Goal: Task Accomplishment & Management: Use online tool/utility

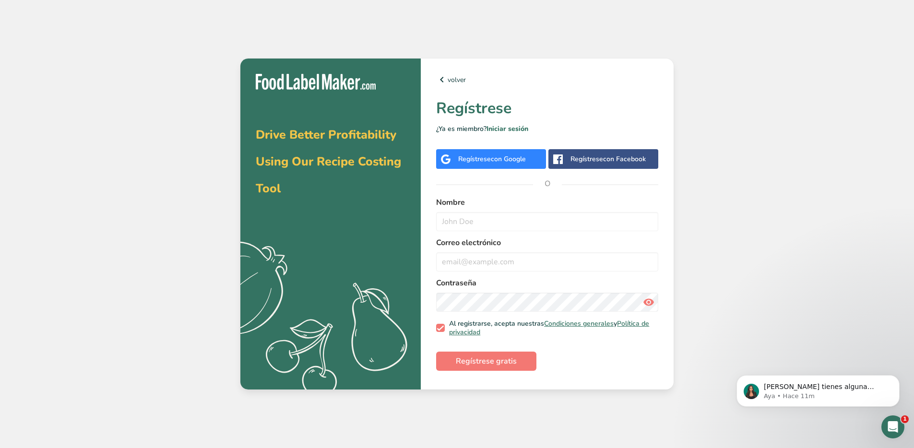
click at [492, 161] on span "con Google" at bounding box center [508, 158] width 35 height 9
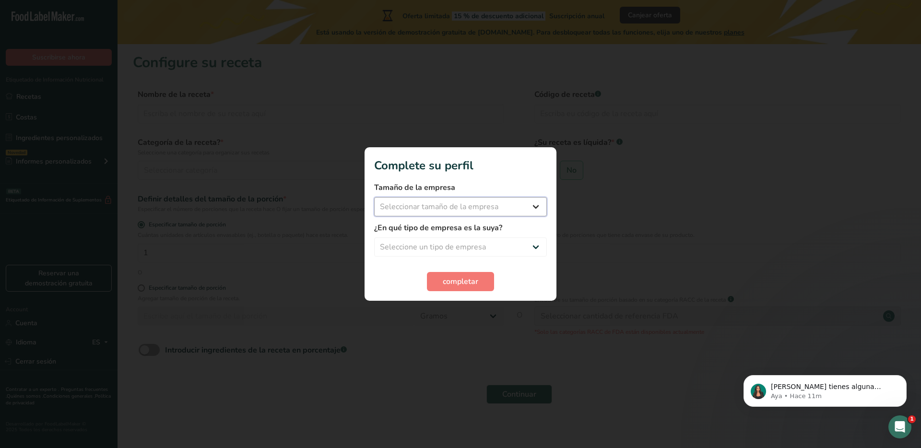
click at [479, 212] on select "Seleccionar tamaño de la empresa Menos de 10 empleados De 10 a 50 empleados De …" at bounding box center [460, 206] width 173 height 19
select select "1"
click at [469, 245] on select "Seleccione un tipo de empresa Fabricante de alimentos envasados Restaurante y c…" at bounding box center [460, 246] width 173 height 19
select select "2"
click at [461, 282] on span "completar" at bounding box center [461, 282] width 36 height 12
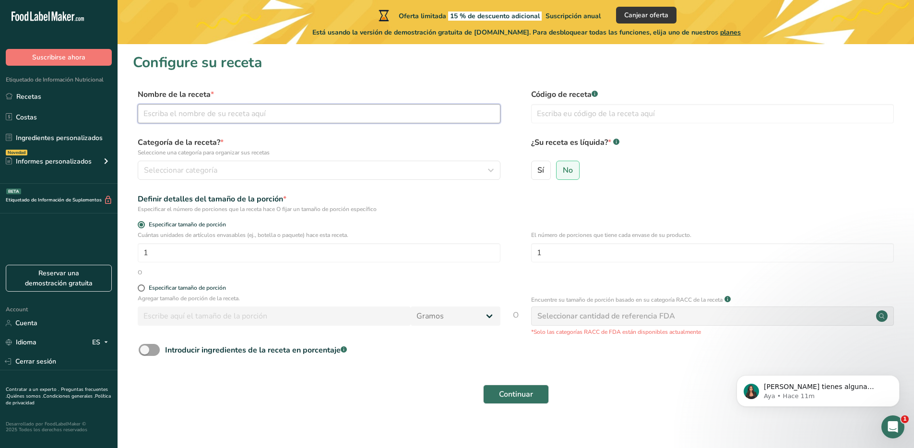
click at [405, 115] on input "text" at bounding box center [319, 113] width 363 height 19
type input "Mix de fresas y frambuesas cubiertas con chocolate leche y yogurt griego"
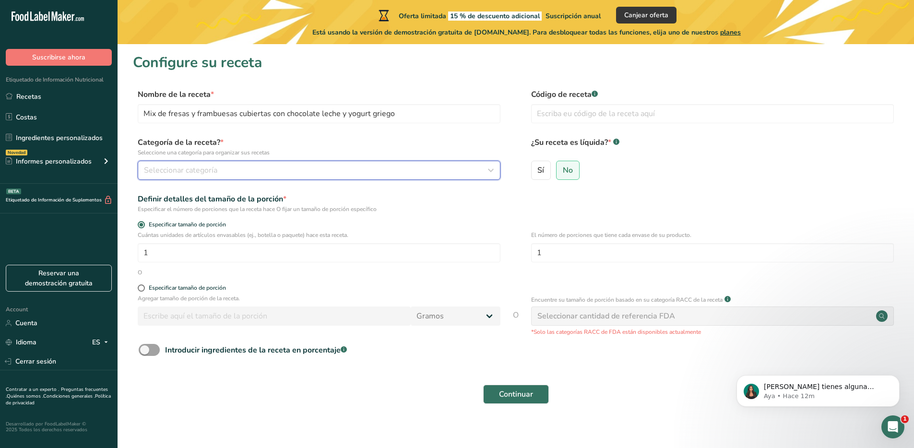
click at [382, 175] on div "Seleccionar categoría" at bounding box center [316, 171] width 344 height 12
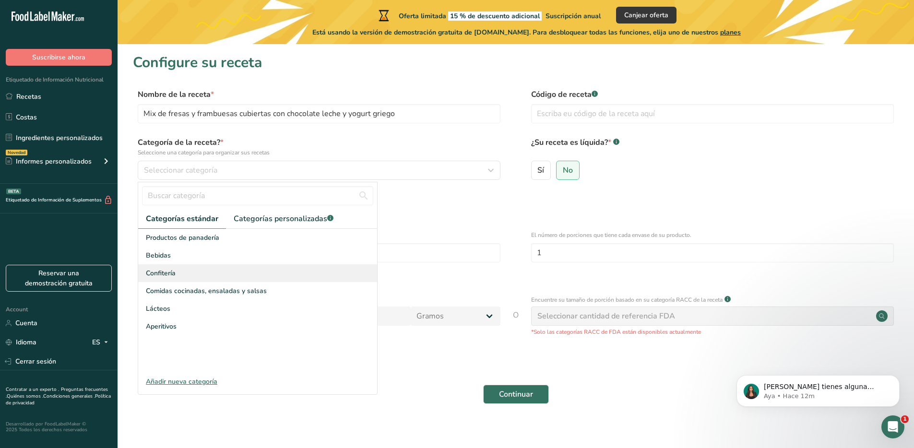
click at [209, 272] on div "Confitería" at bounding box center [257, 273] width 239 height 18
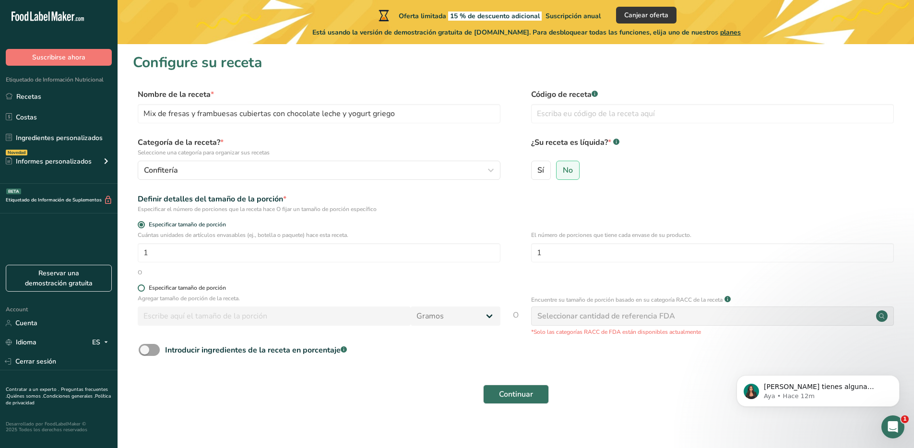
click at [198, 288] on div "Especificar tamaño de porción" at bounding box center [187, 287] width 77 height 7
click at [144, 288] on input "Especificar tamaño de porción" at bounding box center [141, 288] width 6 height 6
radio input "true"
radio input "false"
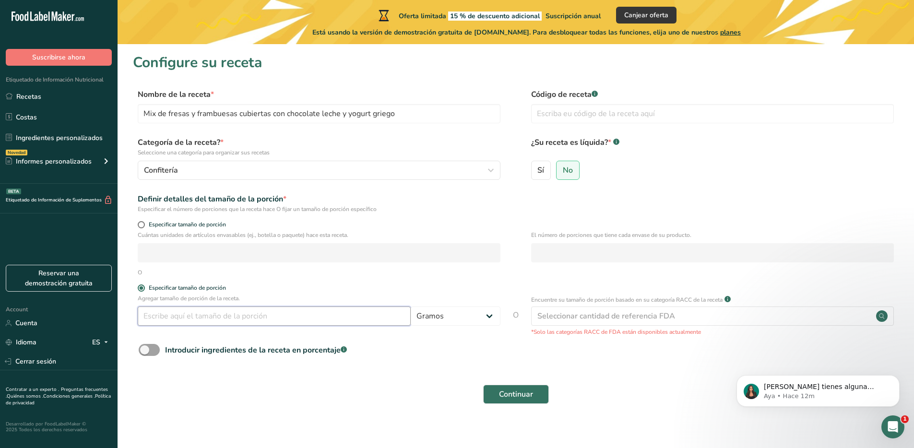
click at [212, 323] on input "number" at bounding box center [274, 316] width 273 height 19
type input "150"
click at [439, 364] on form "Nombre de la receta * Mix de fresas y frambuesas cubiertas con chocolate leche …" at bounding box center [516, 249] width 766 height 321
click at [585, 317] on div "Seleccionar cantidad de referencia FDA" at bounding box center [606, 316] width 138 height 12
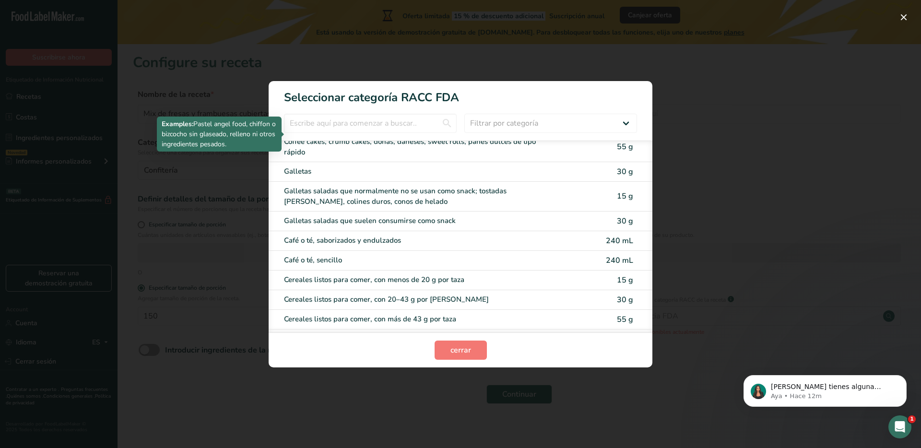
scroll to position [230, 0]
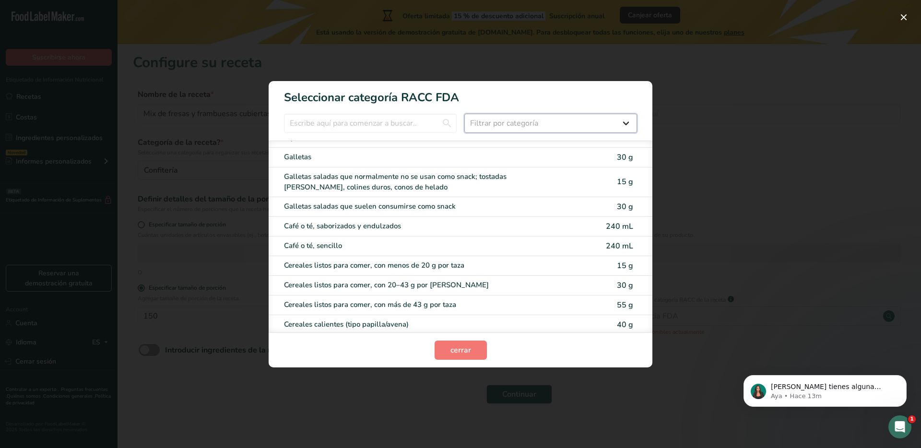
click at [503, 128] on select "Filtrar por categoría Todos Productos de panadería Bebidas Cereales y otros pro…" at bounding box center [550, 123] width 173 height 19
select select "9"
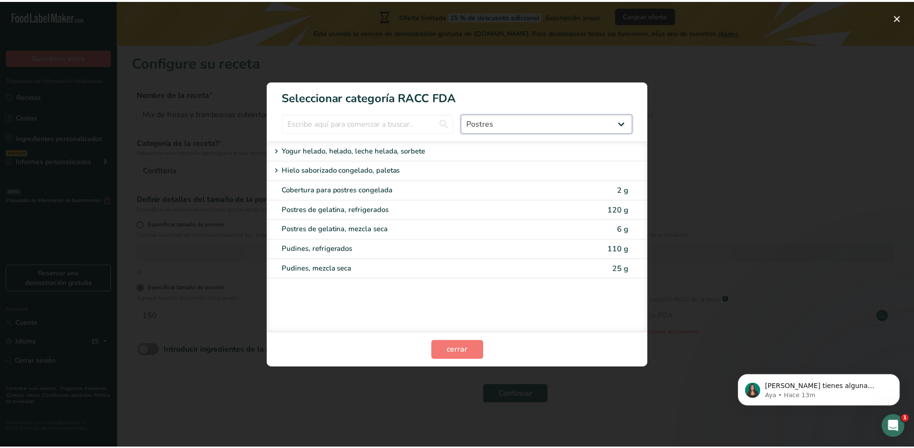
scroll to position [0, 0]
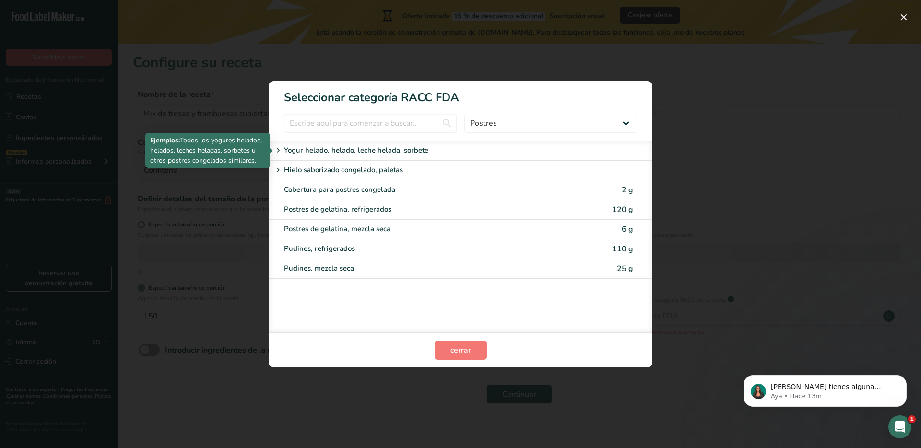
click at [378, 153] on p "Yogur helado, helado, leche helada, sorbete" at bounding box center [356, 151] width 144 height 12
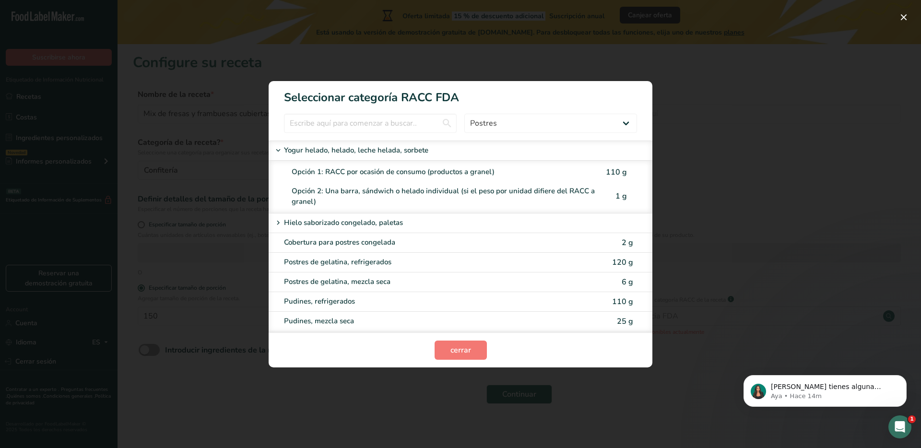
click at [433, 185] on div "Opción 2: Una barra, sándwich o helado individual (si el peso por unidad difier…" at bounding box center [468, 196] width 368 height 29
type input "1"
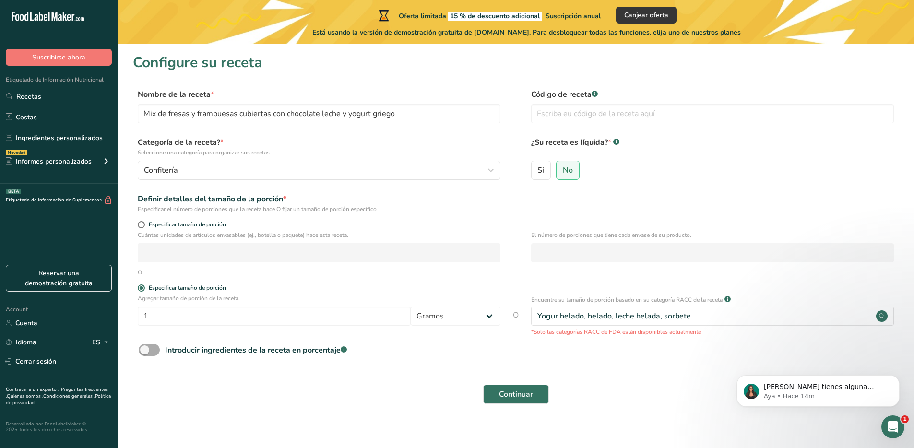
click at [156, 352] on span at bounding box center [149, 350] width 21 height 12
click at [145, 352] on input "Introducir ingredientes de la receta en porcentaje .a-a{fill:#347362;}.b-a{fill…" at bounding box center [142, 350] width 6 height 6
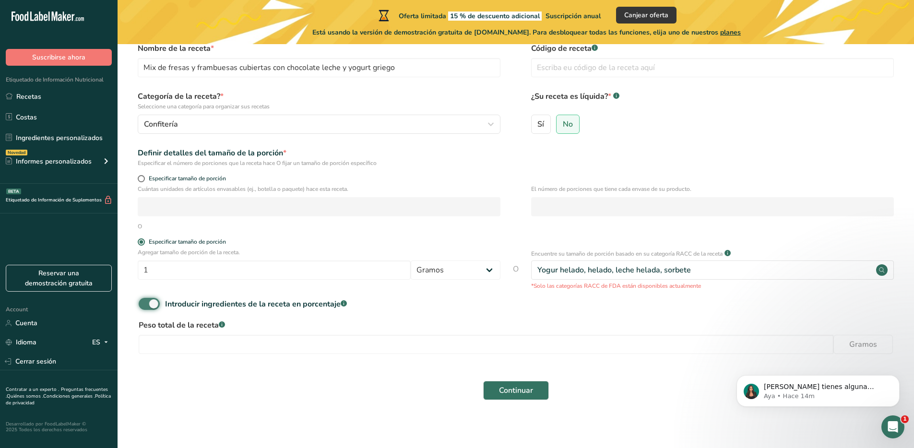
scroll to position [50, 0]
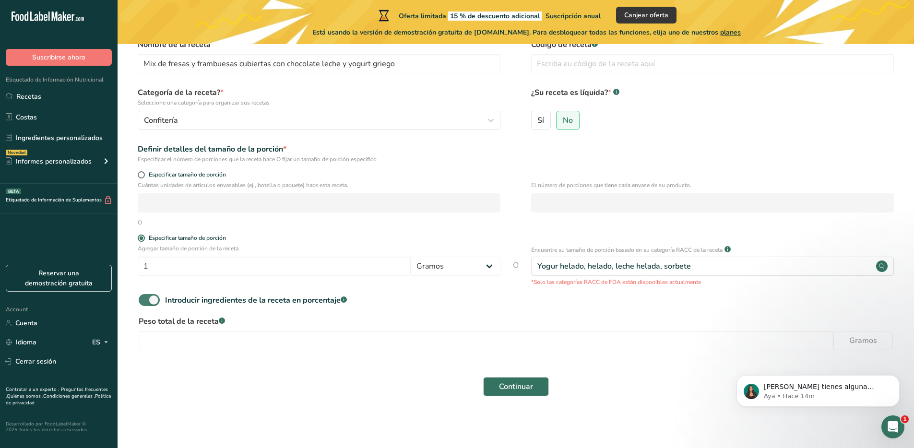
click at [149, 296] on span at bounding box center [149, 300] width 21 height 12
click at [145, 297] on input "Introducir ingredientes de la receta en porcentaje .a-a{fill:#347362;}.b-a{fill…" at bounding box center [142, 300] width 6 height 6
checkbox input "false"
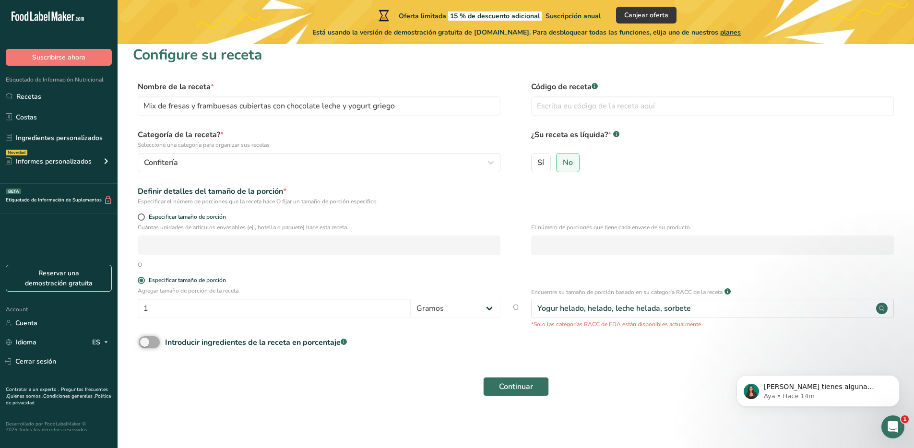
scroll to position [8, 0]
click at [509, 388] on span "Continuar" at bounding box center [516, 387] width 34 height 12
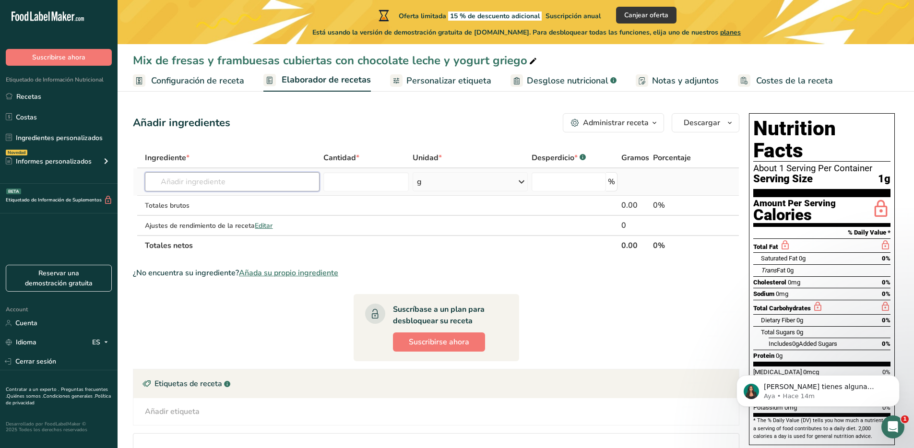
click at [198, 172] on input "text" at bounding box center [232, 181] width 174 height 19
click at [431, 340] on span "Suscribirse ahora" at bounding box center [439, 342] width 60 height 12
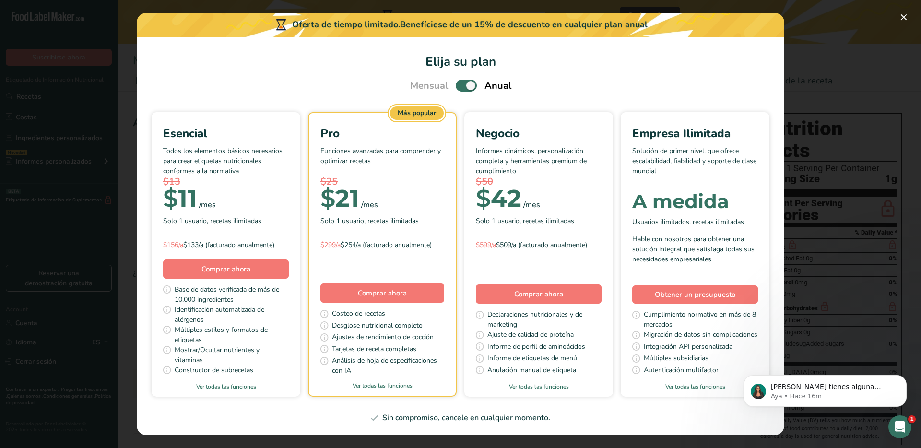
click at [192, 96] on section "Elija su plan Mensual Anual Esencial Todos los elementos básicos necesarios par…" at bounding box center [461, 236] width 648 height 399
click at [908, 18] on button "Pick Your Pricing Plan Modal" at bounding box center [903, 17] width 15 height 15
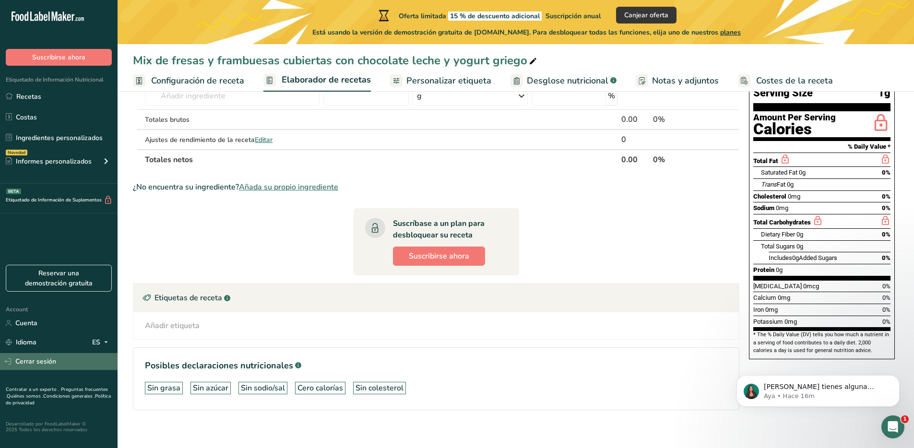
scroll to position [94, 0]
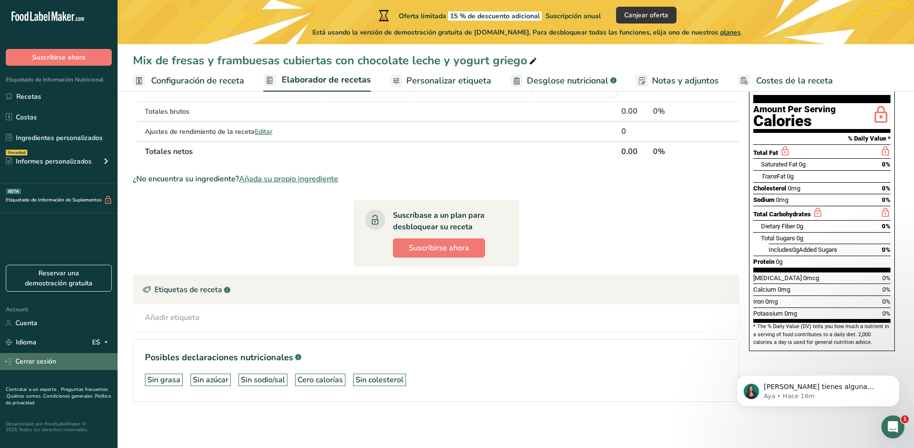
click at [24, 355] on link "Cerrar sesión" at bounding box center [59, 361] width 118 height 17
